Goal: Find specific page/section: Find specific page/section

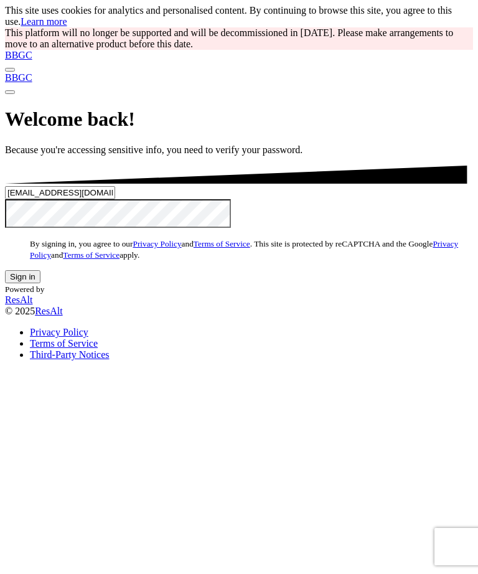
click at [40, 283] on button "Sign in" at bounding box center [22, 276] width 35 height 13
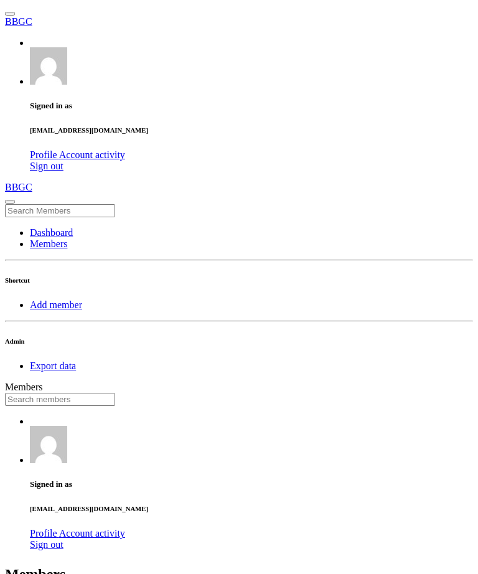
click at [115, 393] on input "text" at bounding box center [60, 399] width 110 height 13
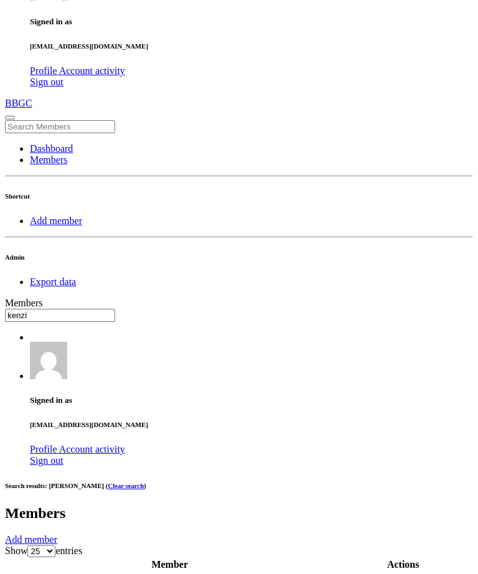
scroll to position [92, 0]
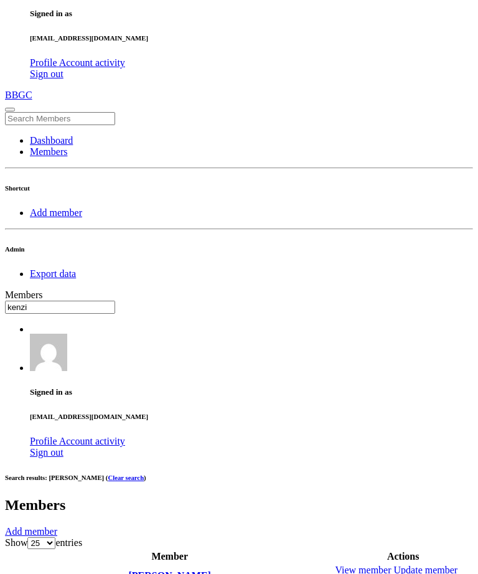
type input "kenzi"
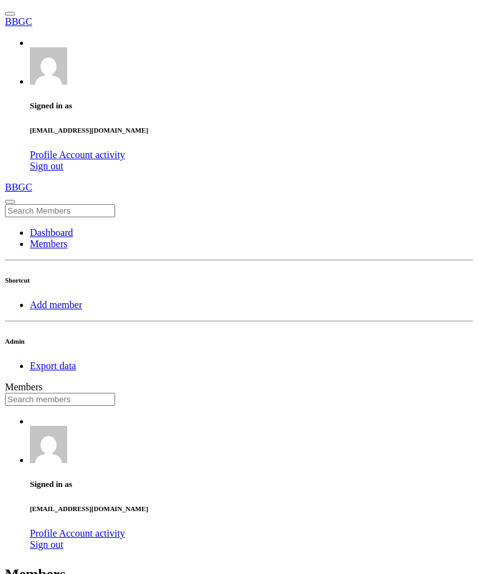
click at [115, 393] on input "text" at bounding box center [60, 399] width 110 height 13
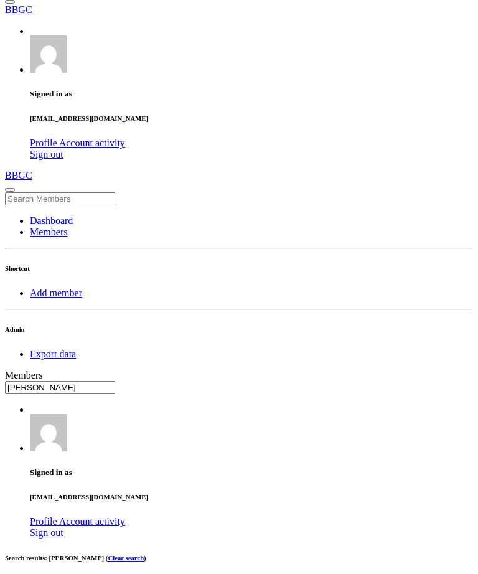
scroll to position [45, 0]
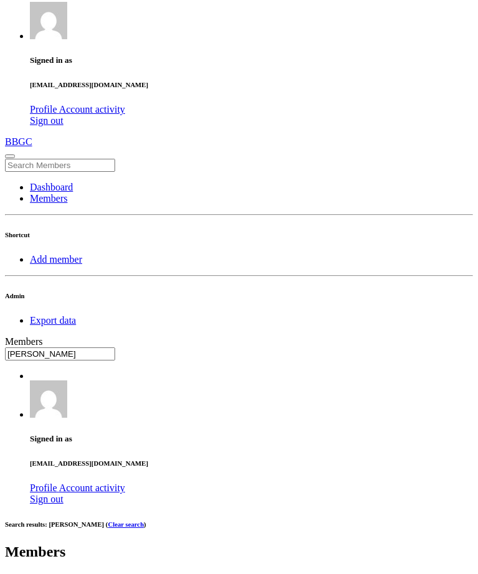
type input "eddie"
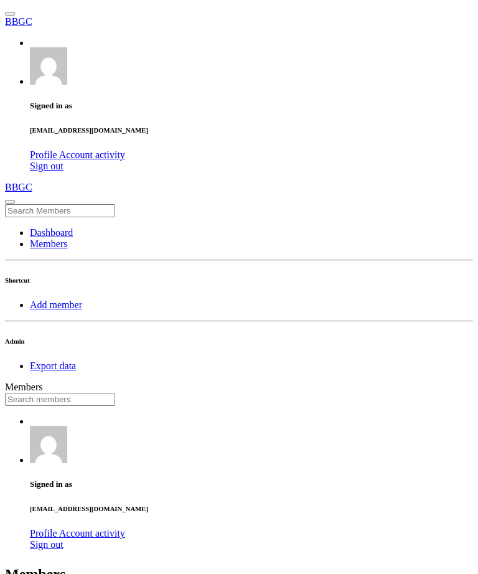
click at [115, 393] on input "text" at bounding box center [60, 399] width 110 height 13
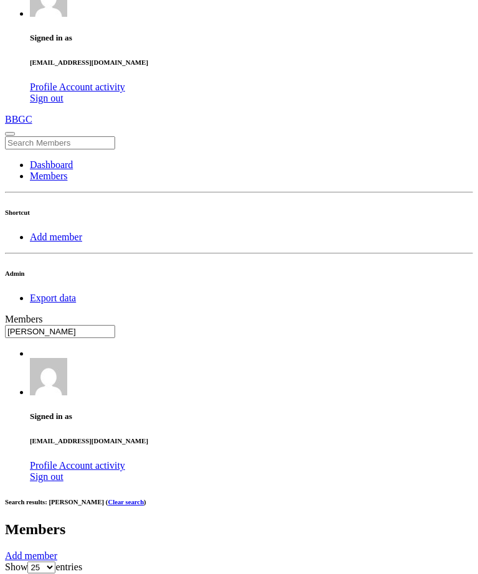
scroll to position [68, 0]
type input "harry"
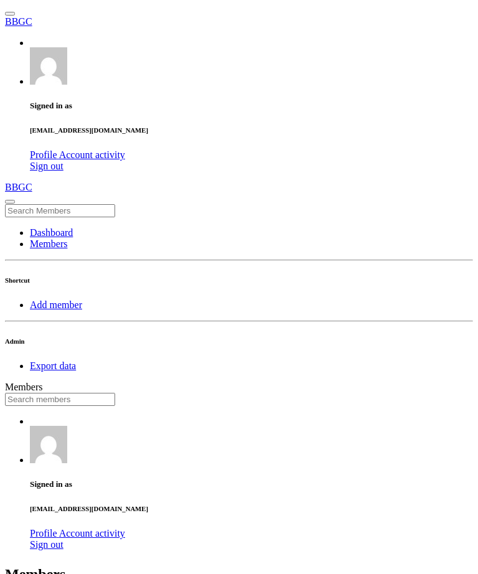
click at [115, 393] on input "text" at bounding box center [60, 399] width 110 height 13
type input "jake"
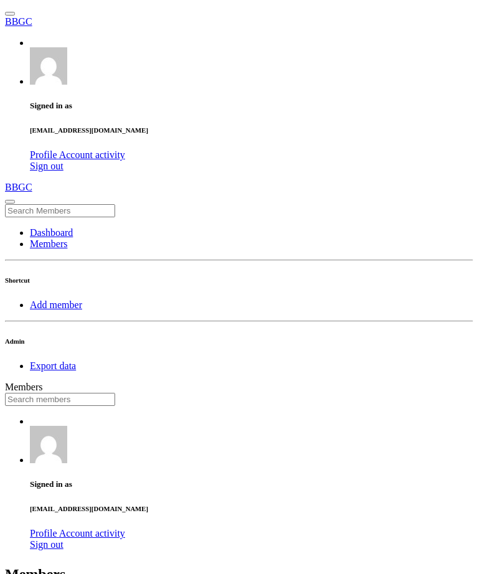
click at [115, 393] on input "text" at bounding box center [60, 399] width 110 height 13
type input "aron"
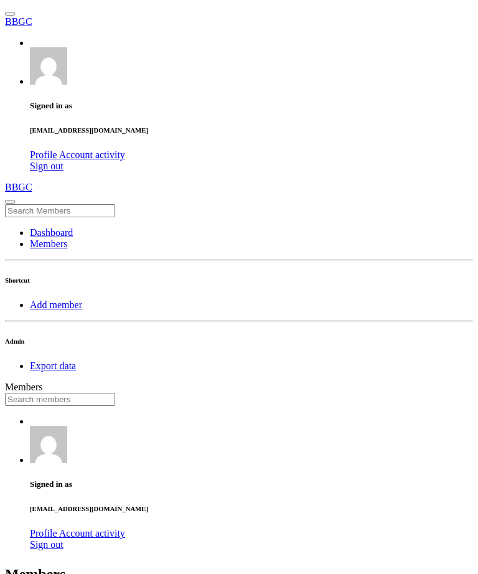
click at [115, 393] on input "text" at bounding box center [60, 399] width 110 height 13
type input "leo je"
click at [115, 393] on input "text" at bounding box center [60, 399] width 110 height 13
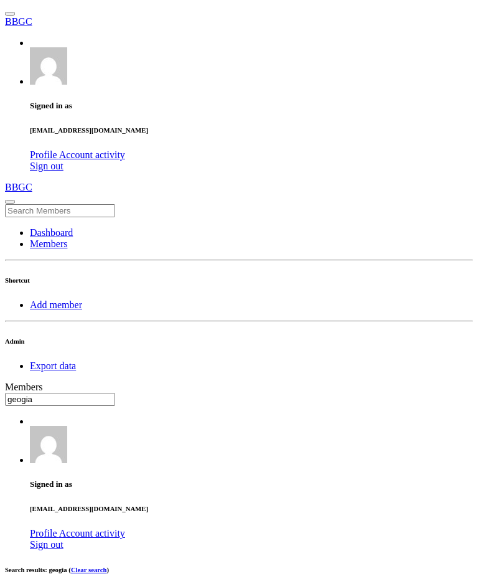
click at [115, 393] on input "geogia" at bounding box center [60, 399] width 110 height 13
type input "g"
type input "p"
type input "pic"
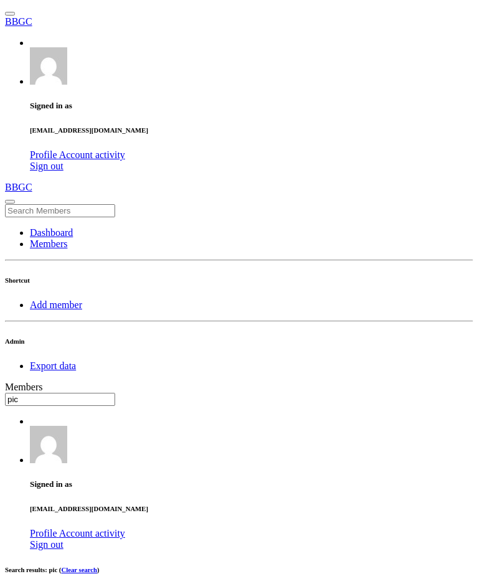
click at [115, 393] on input "text" at bounding box center [60, 399] width 110 height 13
type input "and"
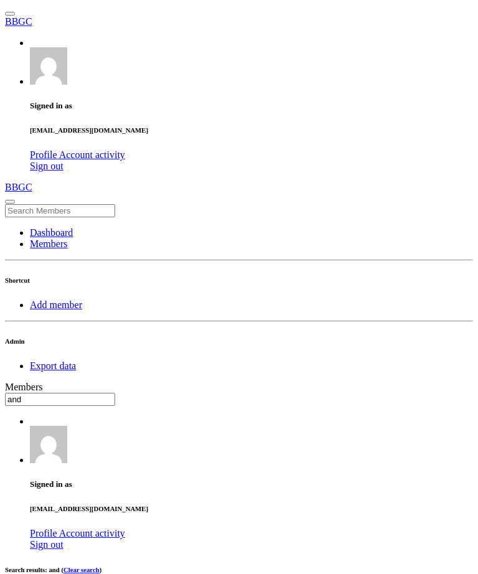
click at [115, 393] on input "text" at bounding box center [60, 399] width 110 height 13
type input "ant"
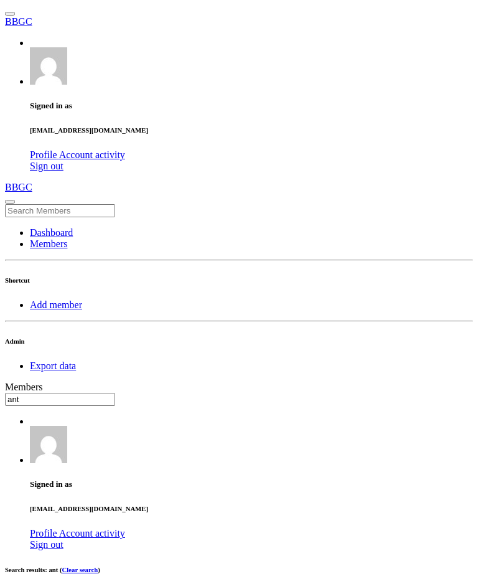
click at [115, 393] on input "text" at bounding box center [60, 399] width 110 height 13
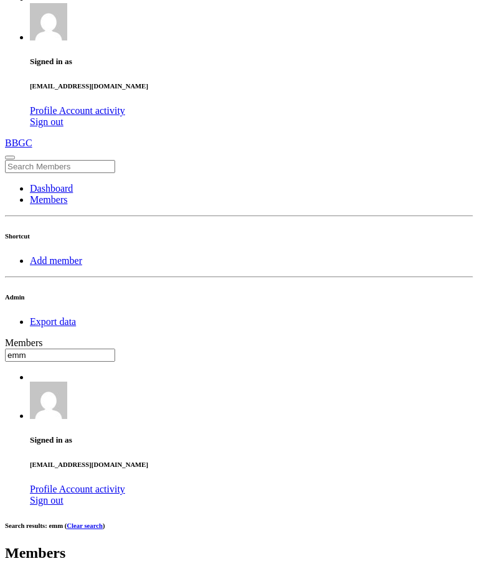
scroll to position [20, 0]
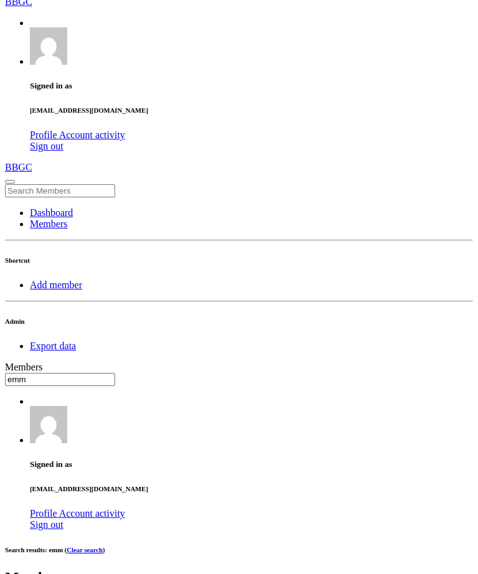
click at [115, 373] on input "emm" at bounding box center [60, 379] width 110 height 13
type input "emman"
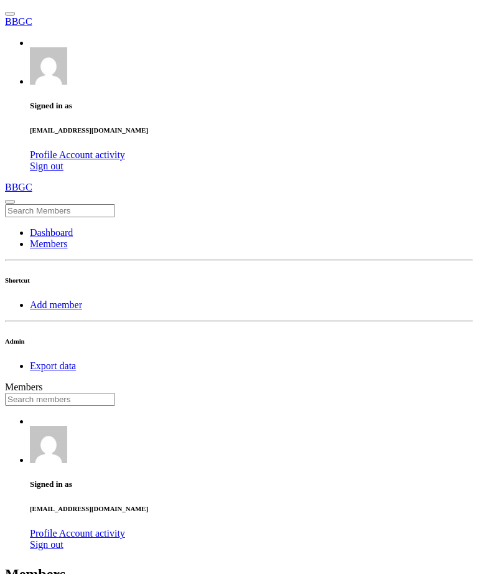
click at [115, 393] on input "text" at bounding box center [60, 399] width 110 height 13
click at [115, 393] on input "hunter" at bounding box center [60, 399] width 110 height 13
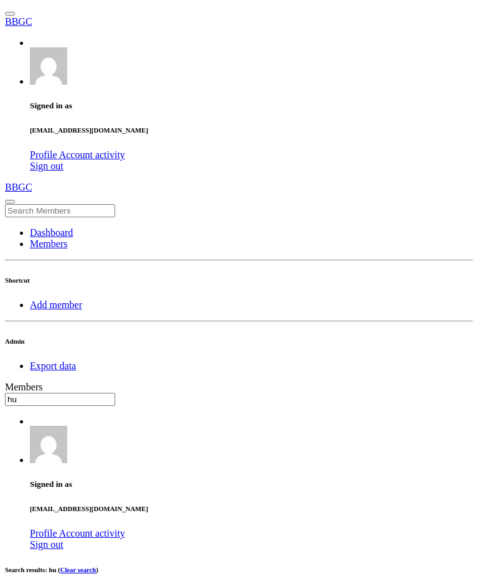
type input "h"
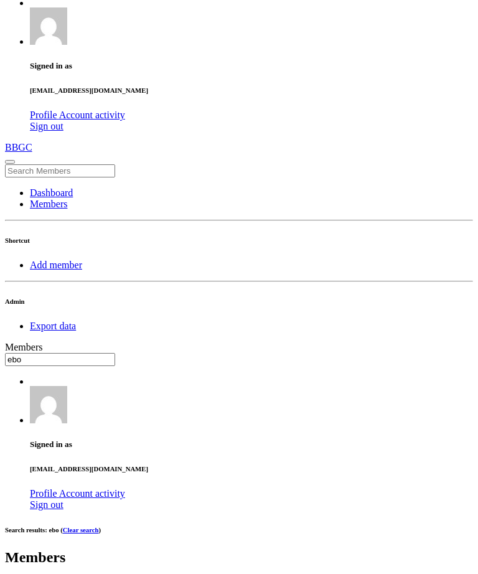
type input "ebo"
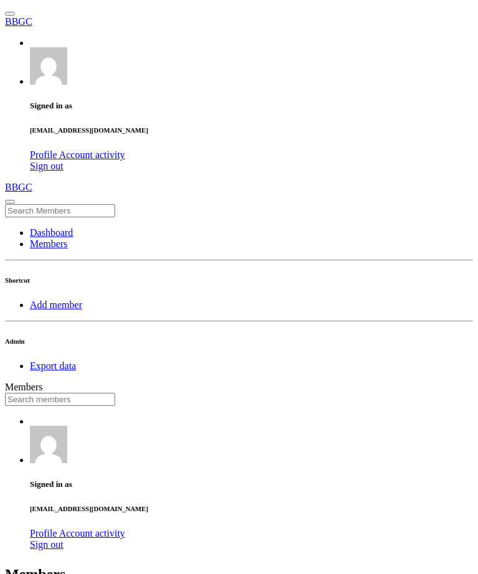
click at [115, 393] on input "text" at bounding box center [60, 399] width 110 height 13
type input "jar"
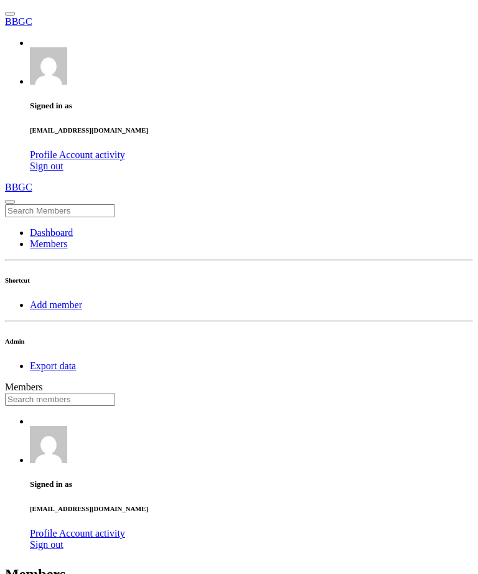
click at [67, 238] on link "Members" at bounding box center [48, 243] width 37 height 11
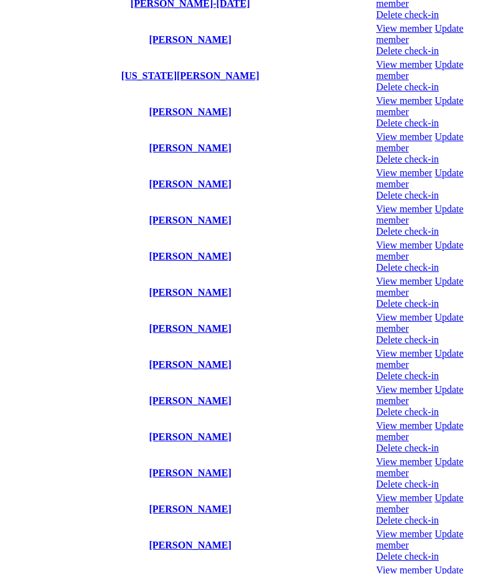
scroll to position [1110, 0]
